Goal: Communication & Community: Answer question/provide support

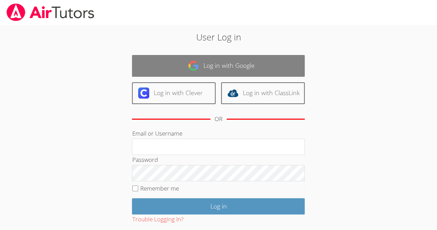
click at [283, 62] on link "Log in with Google" at bounding box center [218, 66] width 173 height 22
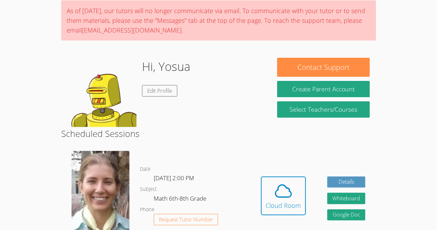
scroll to position [58, 0]
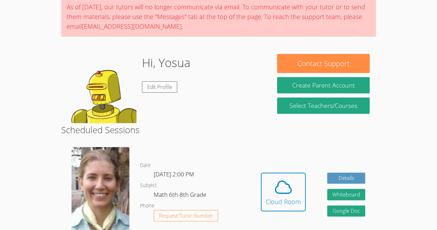
click at [317, 190] on div "Hidden Cloud Room Details Whiteboard Hidden Google Doc" at bounding box center [313, 197] width 126 height 110
click at [297, 200] on div "Cloud Room" at bounding box center [283, 202] width 35 height 10
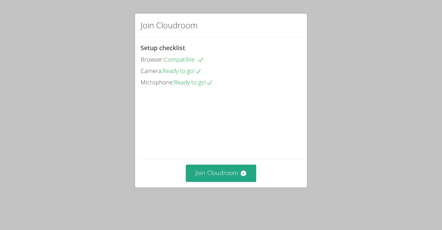
click at [62, 173] on div "Join Cloudroom Setup checklist Browser: Compatible Camera: Ready to go! Microph…" at bounding box center [221, 115] width 442 height 230
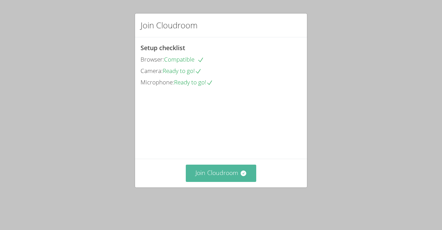
click at [243, 177] on icon at bounding box center [243, 173] width 7 height 7
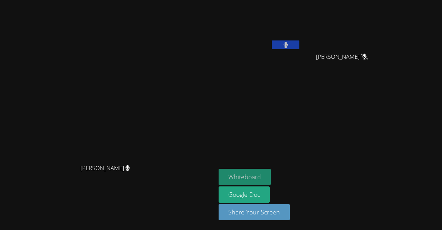
click at [271, 176] on button "Whiteboard" at bounding box center [245, 177] width 52 height 16
click at [271, 177] on button "Whiteboard" at bounding box center [245, 177] width 52 height 16
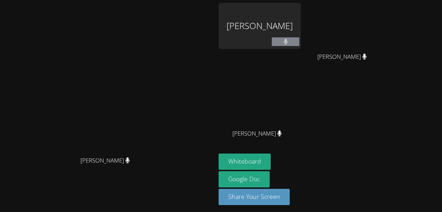
click at [160, 45] on video at bounding box center [108, 93] width 104 height 119
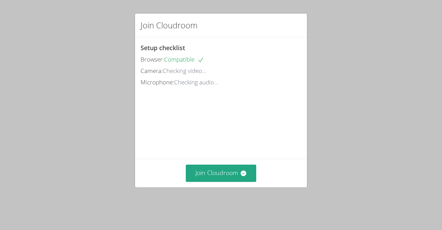
click at [212, 206] on div "Join Cloudroom Setup checklist Browser: Compatible Camera: Checking video... Mi…" at bounding box center [221, 115] width 442 height 230
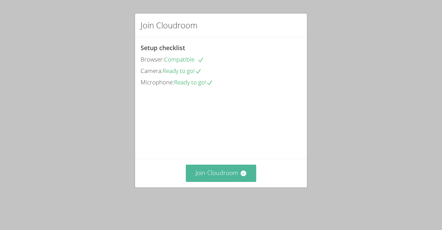
click at [206, 181] on button "Join Cloudroom" at bounding box center [221, 173] width 71 height 17
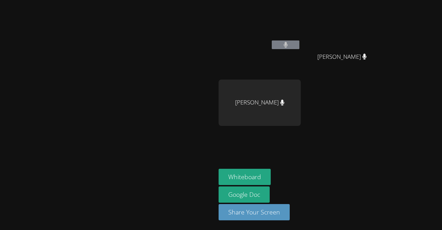
click at [152, 88] on video at bounding box center [108, 101] width 104 height 119
click at [158, 85] on video at bounding box center [108, 101] width 104 height 119
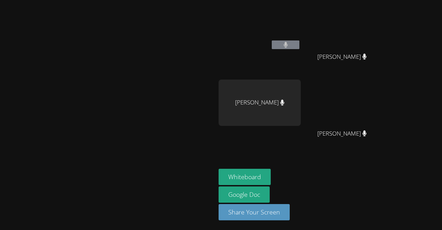
click at [158, 85] on video at bounding box center [108, 101] width 104 height 119
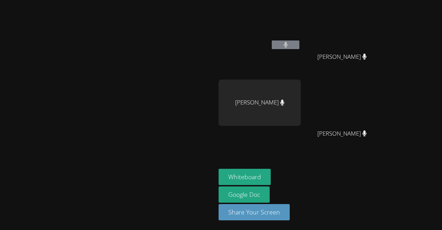
click at [158, 85] on video at bounding box center [108, 101] width 104 height 119
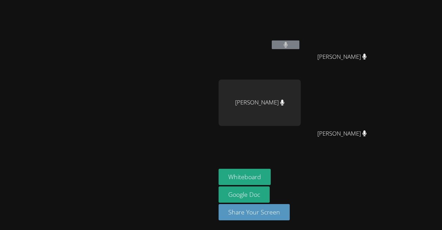
click at [158, 85] on video at bounding box center [108, 101] width 104 height 119
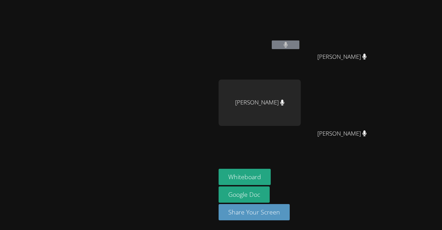
click at [158, 85] on video at bounding box center [108, 101] width 104 height 119
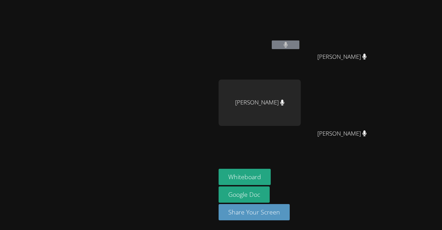
click at [158, 85] on video at bounding box center [108, 101] width 104 height 119
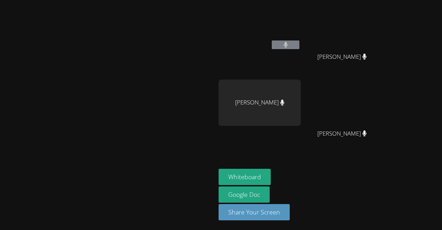
click at [158, 85] on video at bounding box center [108, 101] width 104 height 119
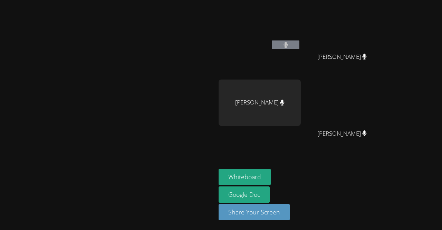
click at [158, 85] on video at bounding box center [108, 101] width 104 height 119
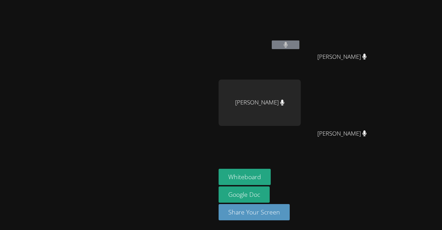
click at [158, 85] on video at bounding box center [108, 101] width 104 height 119
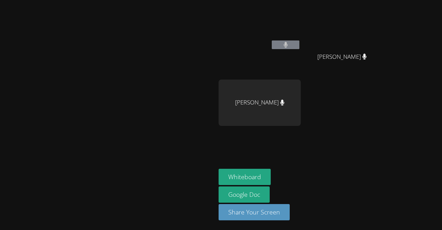
click at [158, 85] on video at bounding box center [108, 101] width 104 height 119
click at [160, 111] on video at bounding box center [108, 101] width 104 height 119
click at [160, 63] on video at bounding box center [108, 101] width 104 height 119
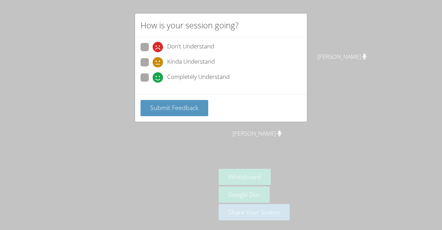
click at [153, 83] on span at bounding box center [153, 83] width 0 height 0
click at [153, 75] on input "Completely Understand" at bounding box center [156, 76] width 6 height 6
radio input "true"
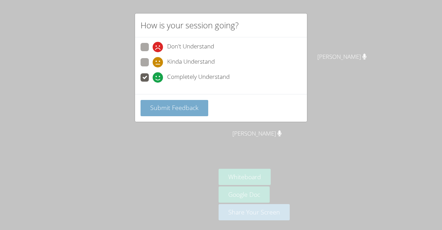
click at [195, 105] on span "Submit Feedback" at bounding box center [174, 107] width 48 height 8
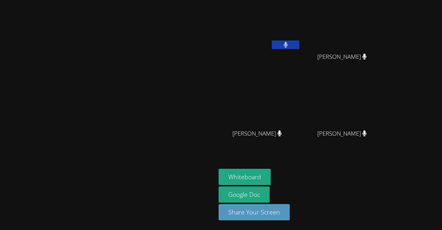
click at [160, 42] on video at bounding box center [108, 101] width 104 height 119
